Goal: Task Accomplishment & Management: Manage account settings

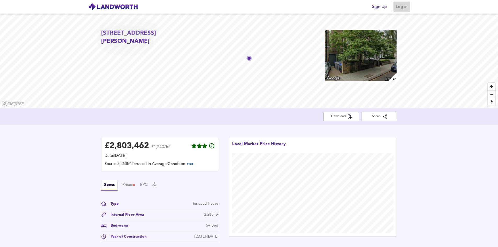
click at [402, 6] on span "Log in" at bounding box center [402, 6] width 13 height 7
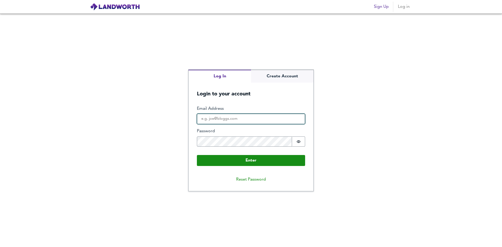
type input "[EMAIL_ADDRESS][DOMAIN_NAME]"
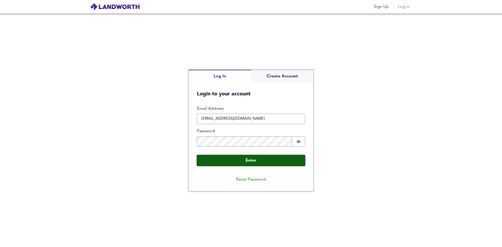
click at [246, 160] on button "Enter" at bounding box center [251, 160] width 108 height 11
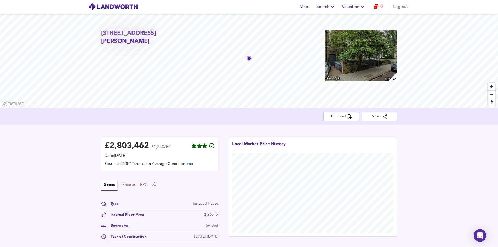
click at [362, 8] on icon "button" at bounding box center [363, 7] width 6 height 6
click at [359, 28] on li "Valuation Report History" at bounding box center [354, 28] width 63 height 9
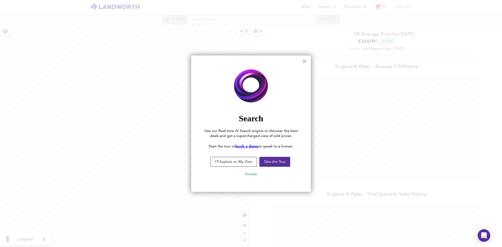
scroll to position [247, 502]
click at [307, 61] on button "×" at bounding box center [304, 61] width 5 height 8
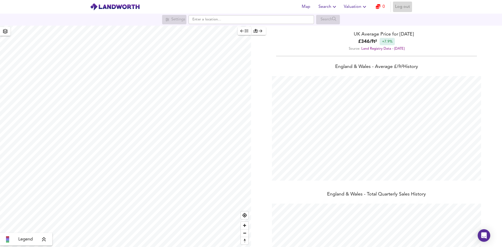
click at [402, 5] on span "Log out" at bounding box center [402, 6] width 15 height 7
